Goal: Find specific page/section: Find specific page/section

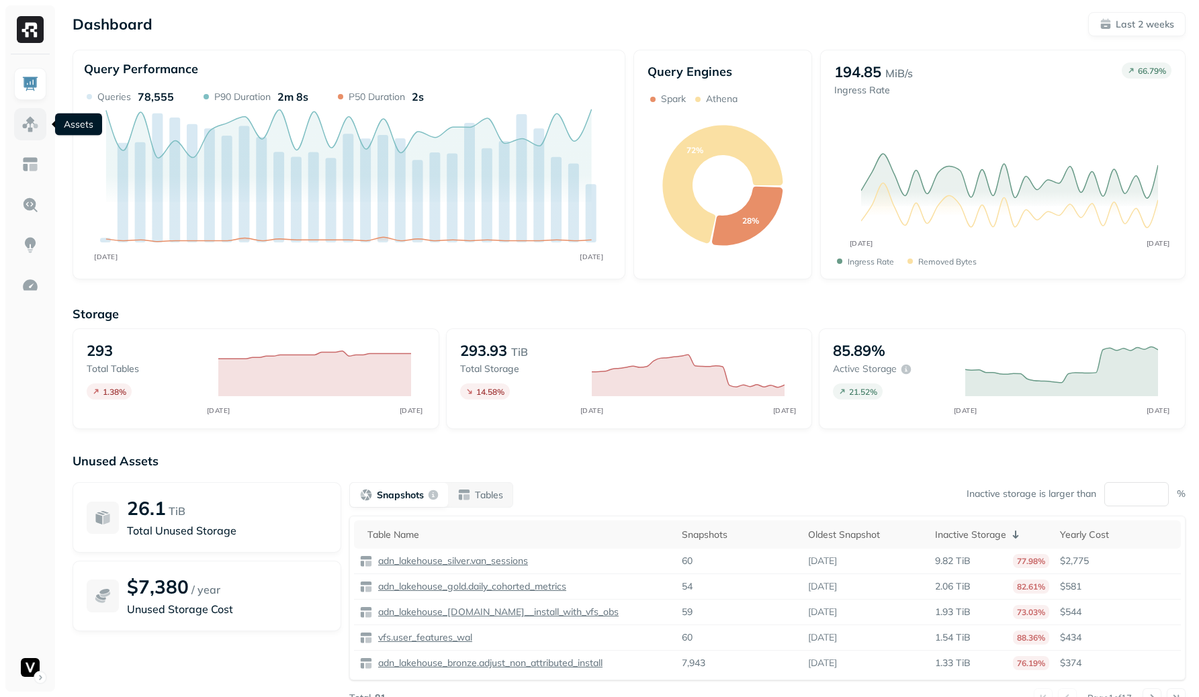
click at [25, 109] on link at bounding box center [30, 124] width 32 height 32
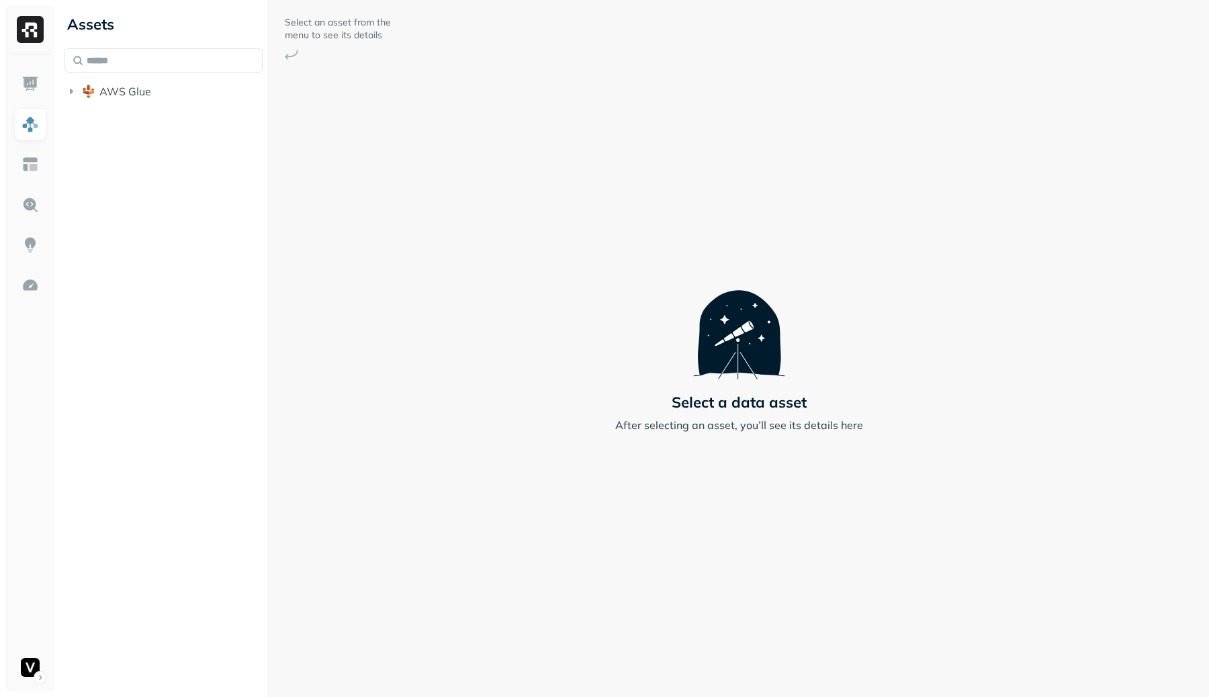
click at [169, 80] on div "AWS Glue" at bounding box center [163, 76] width 198 height 56
click at [165, 89] on button "AWS Glue" at bounding box center [163, 91] width 198 height 21
click at [156, 161] on button "adn_lakehouse_silver" at bounding box center [170, 170] width 185 height 21
click at [171, 193] on button "Tables ( 111 )" at bounding box center [177, 195] width 173 height 21
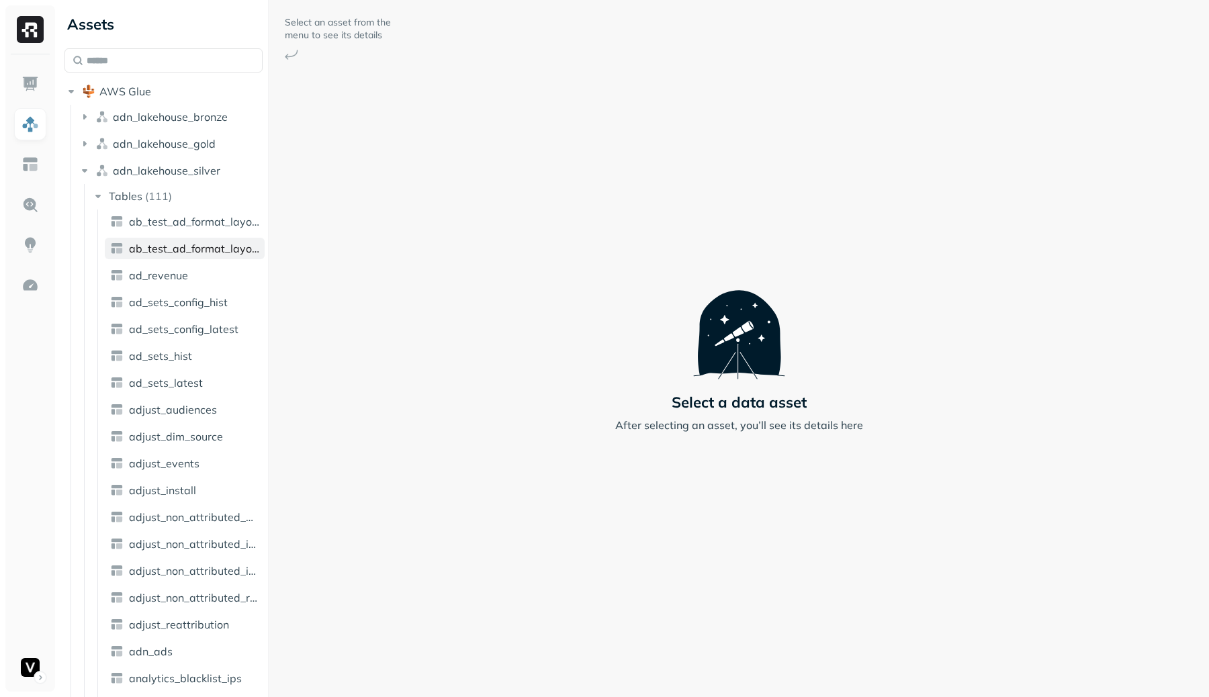
click at [184, 243] on span "ab_test_ad_format_layout_config_latest" at bounding box center [194, 248] width 130 height 13
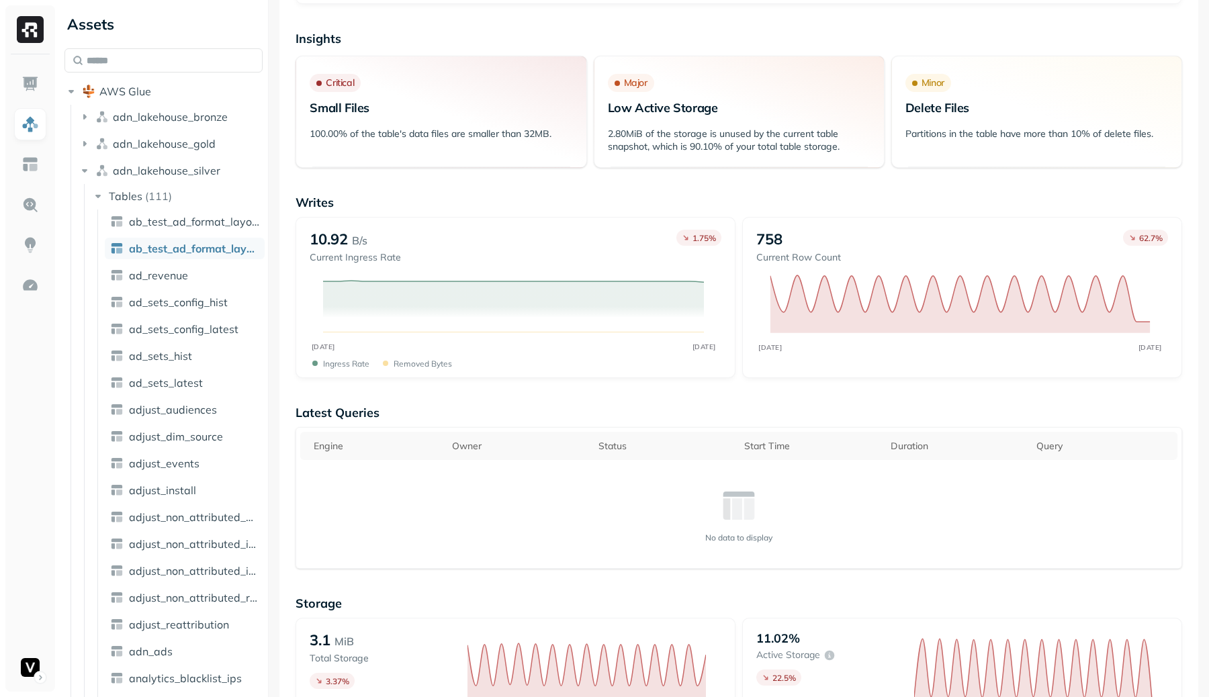
scroll to position [240, 0]
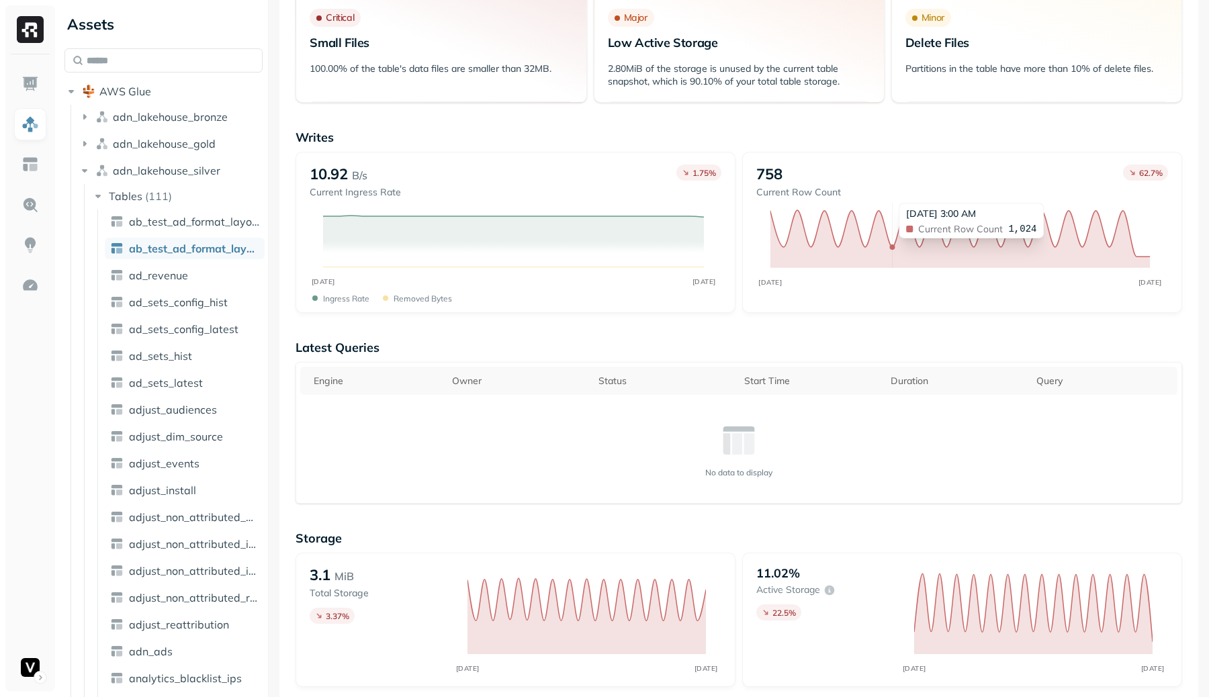
click at [890, 231] on icon "[DATE] [DATE]" at bounding box center [960, 250] width 408 height 101
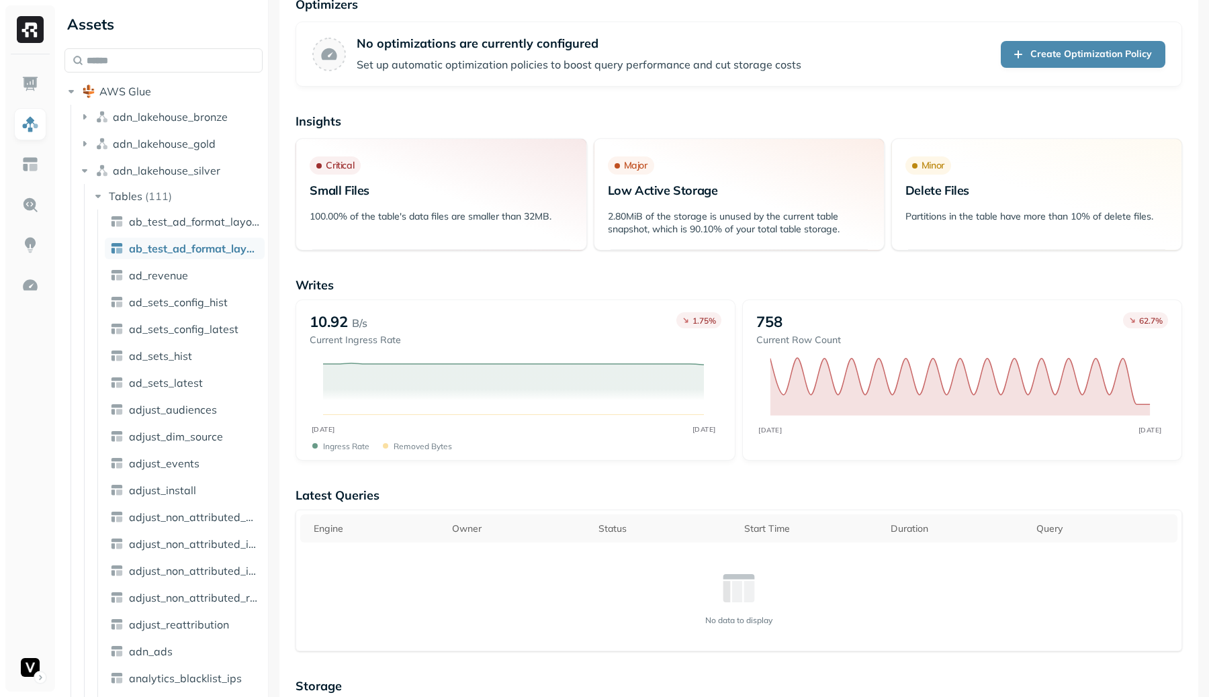
scroll to position [0, 0]
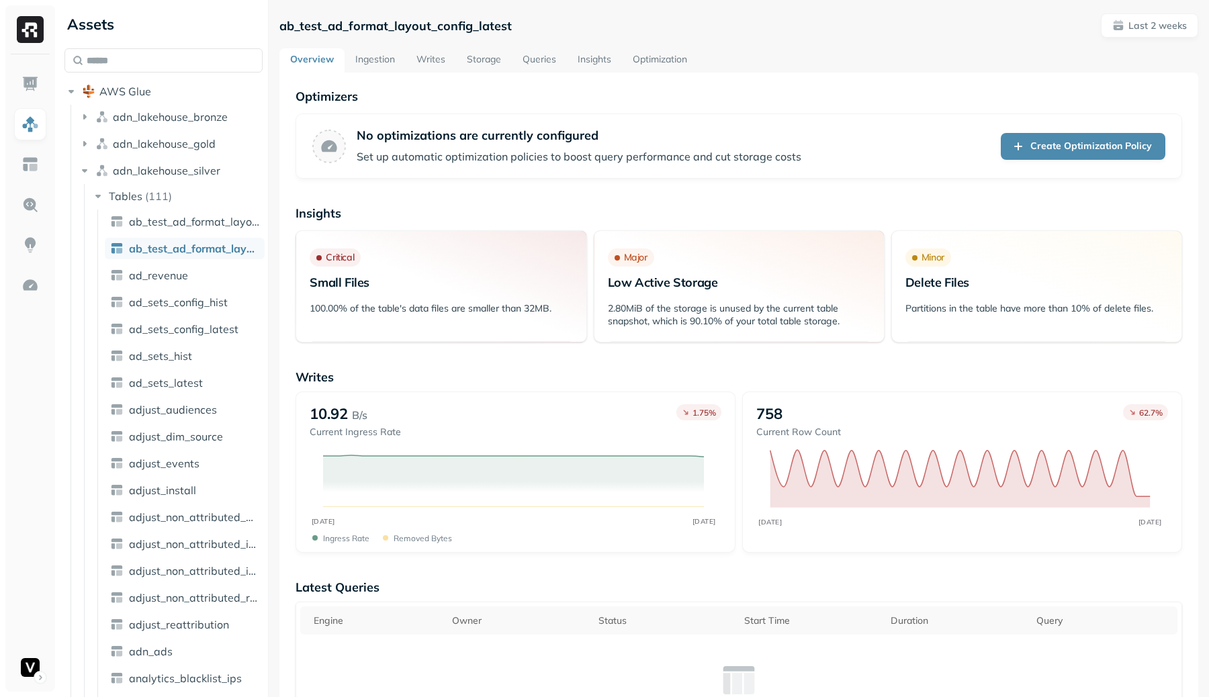
click at [469, 54] on link "Storage" at bounding box center [484, 60] width 56 height 24
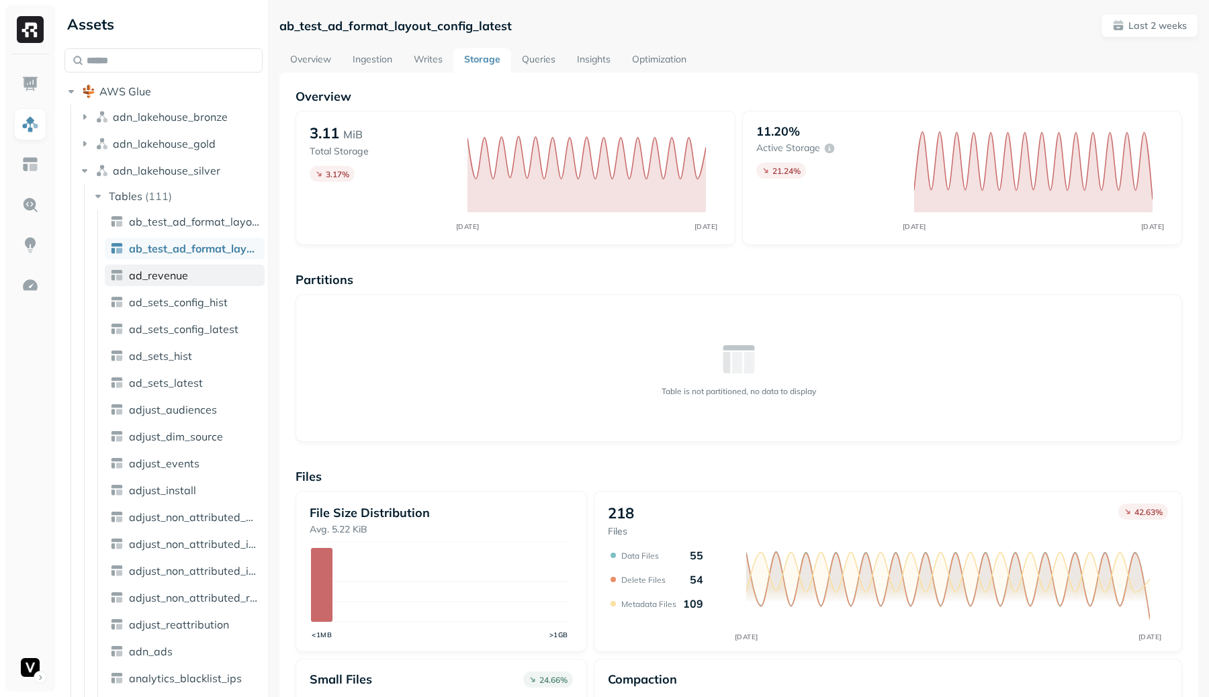
click at [207, 278] on link "ad_revenue" at bounding box center [185, 275] width 160 height 21
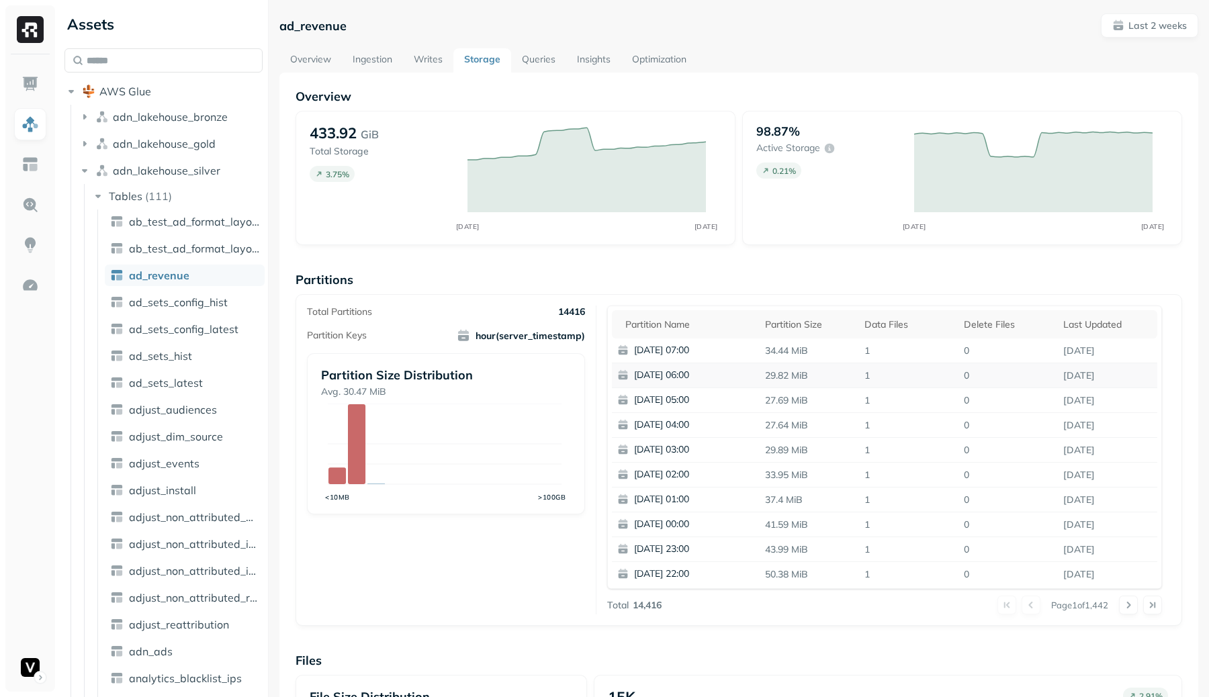
scroll to position [8, 0]
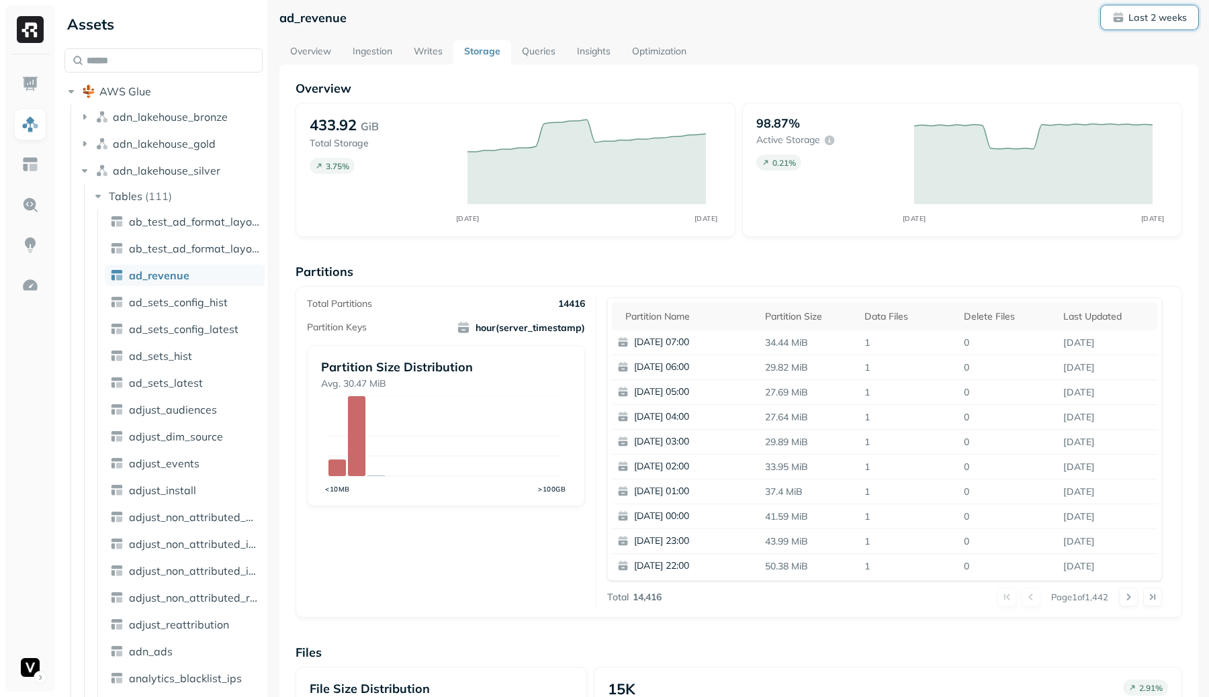
click at [1135, 12] on p "Last 2 weeks" at bounding box center [1158, 17] width 58 height 13
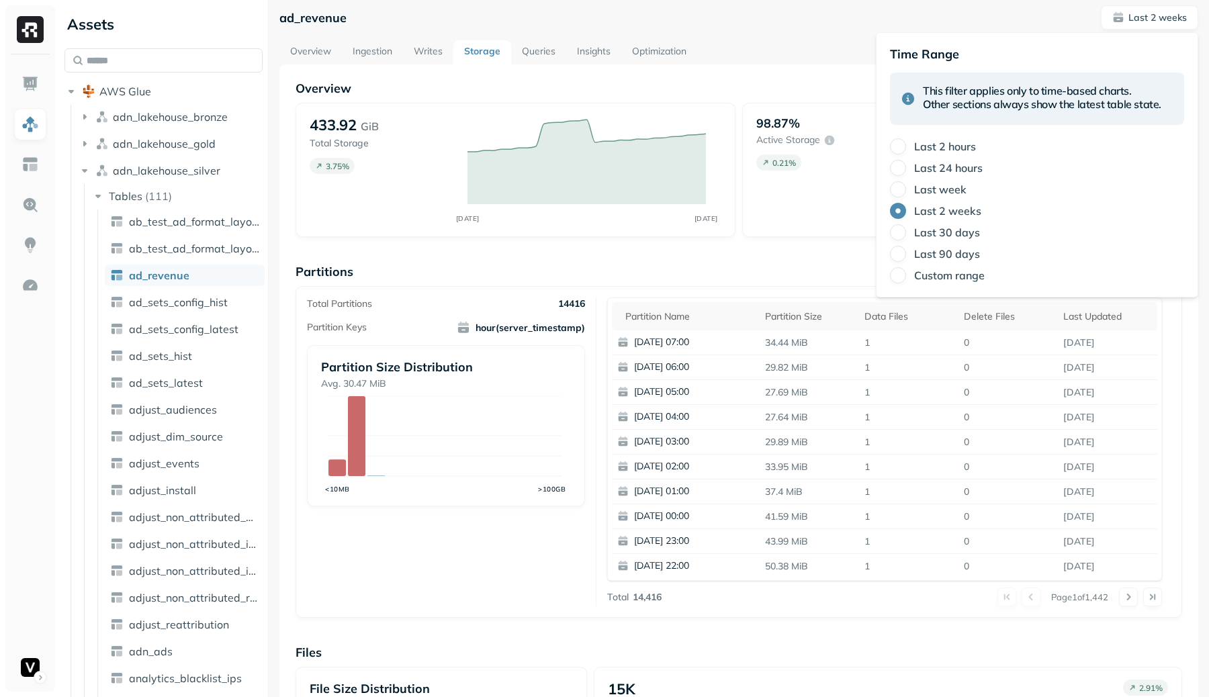
click at [943, 228] on label "Last 30 days" at bounding box center [947, 232] width 66 height 13
click at [906, 228] on button "Last 30 days" at bounding box center [898, 232] width 16 height 16
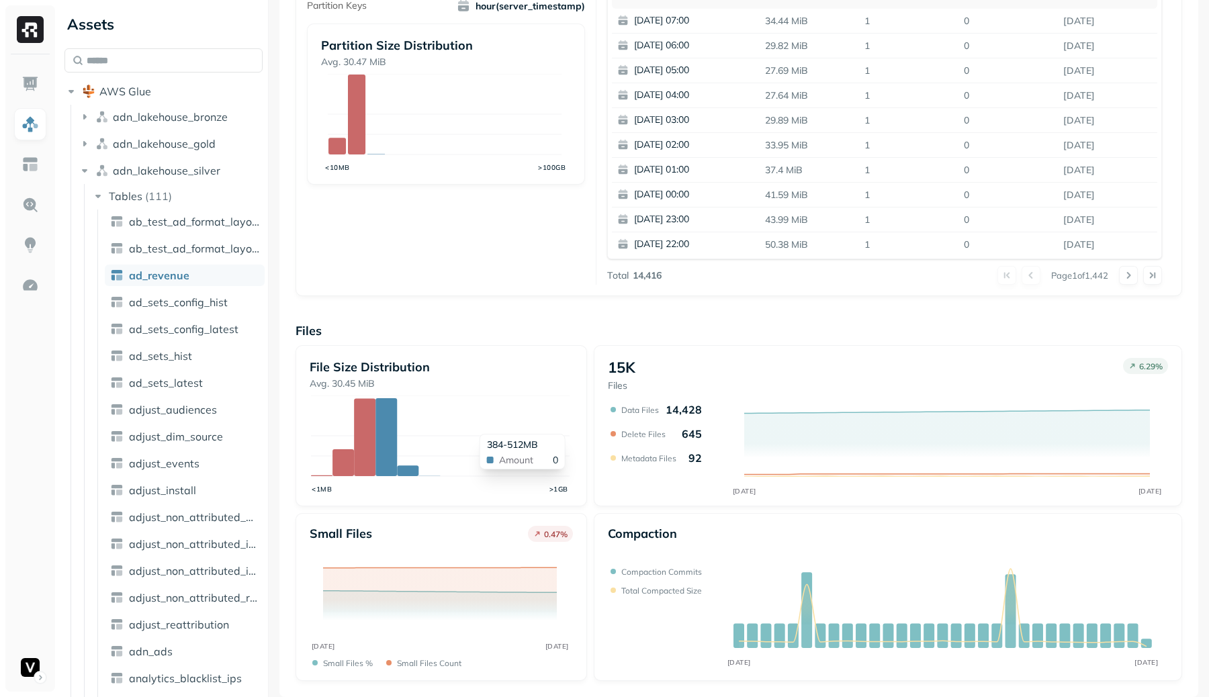
click at [470, 428] on icon "<1MB >1GB" at bounding box center [440, 446] width 261 height 101
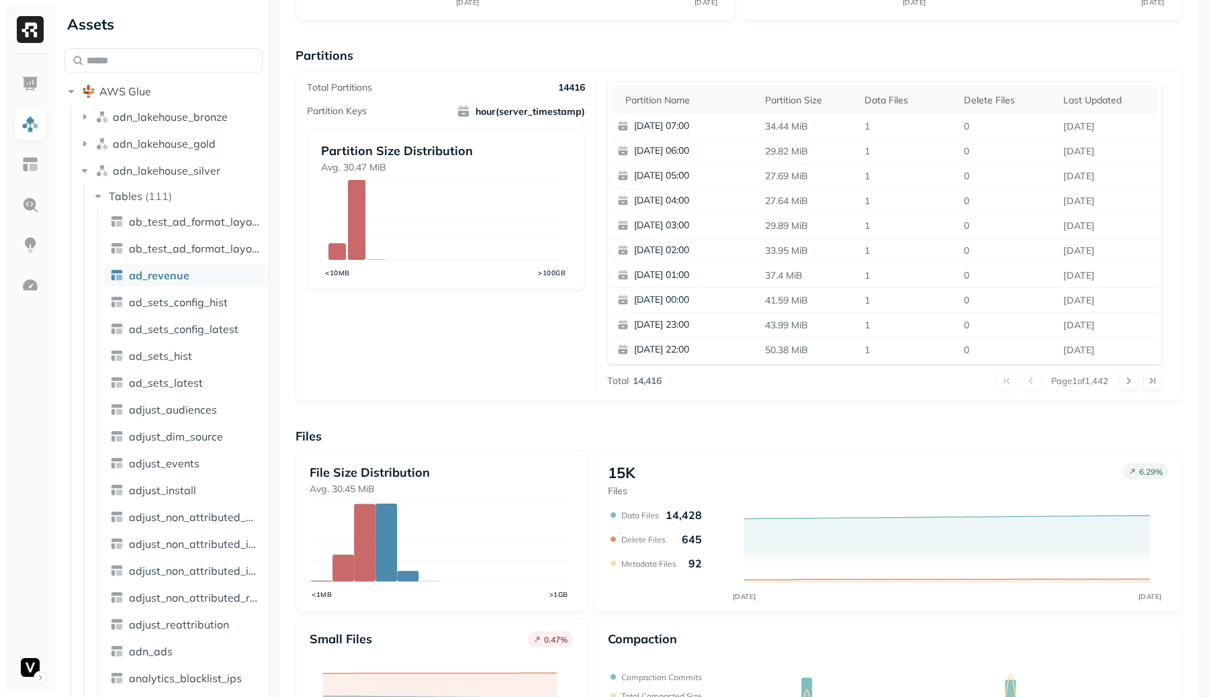
scroll to position [0, 0]
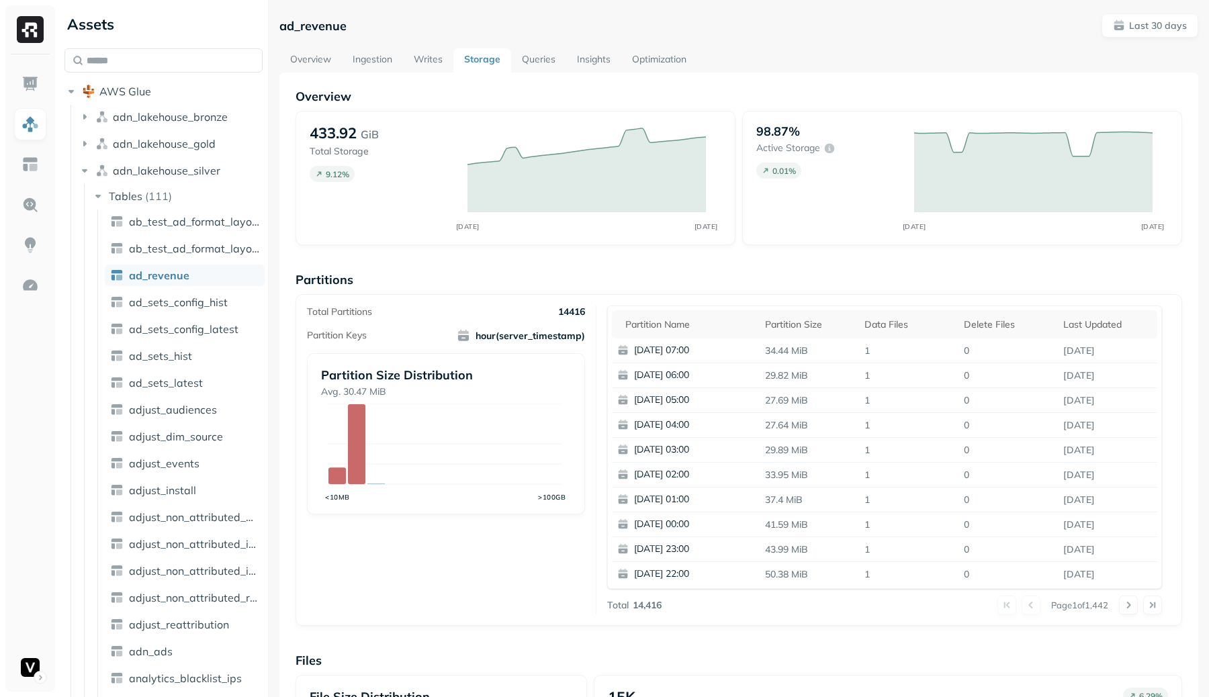
click at [515, 341] on span "hour(server_timestamp)" at bounding box center [521, 335] width 128 height 13
